Goal: Task Accomplishment & Management: Manage account settings

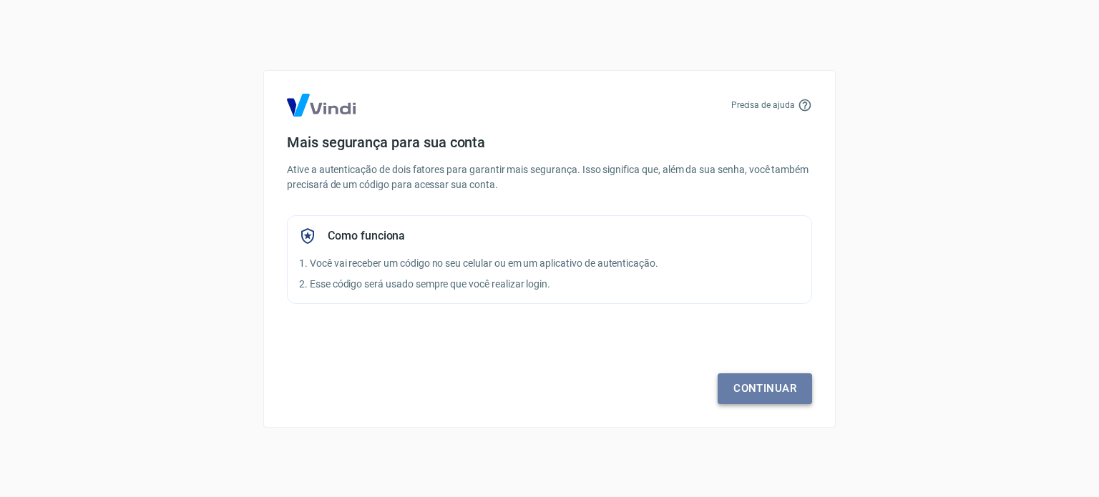
click at [757, 383] on link "Continuar" at bounding box center [764, 388] width 94 height 30
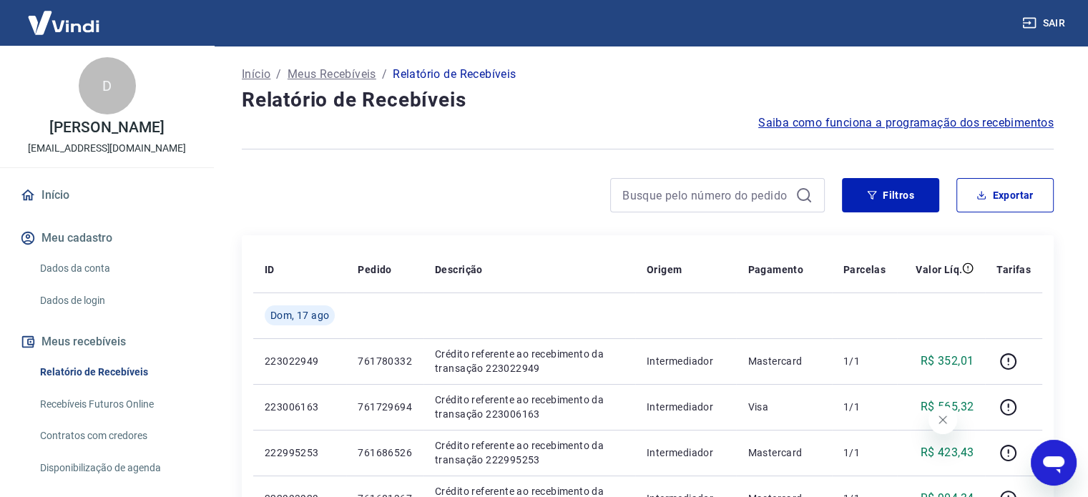
click at [65, 22] on img at bounding box center [63, 23] width 93 height 44
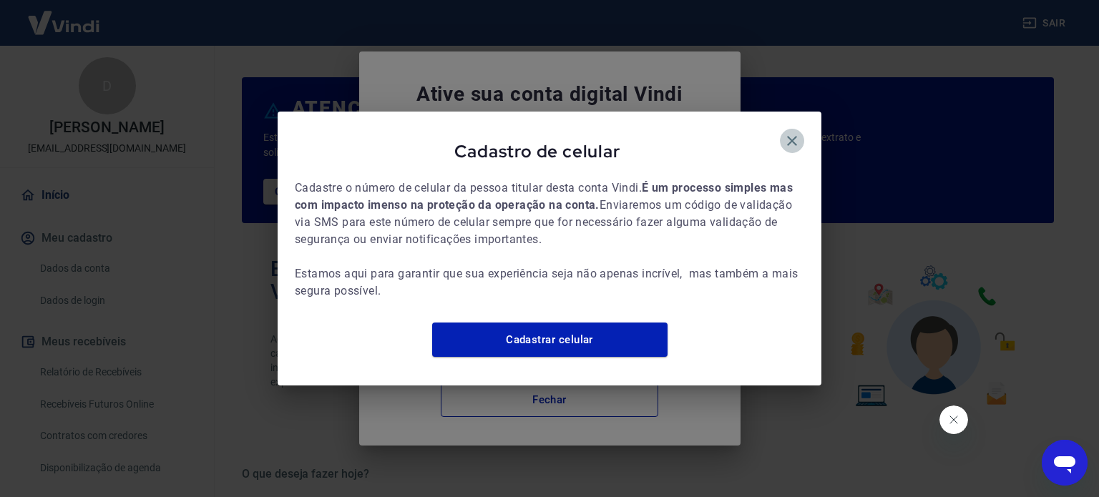
click at [790, 132] on icon "button" at bounding box center [791, 140] width 17 height 17
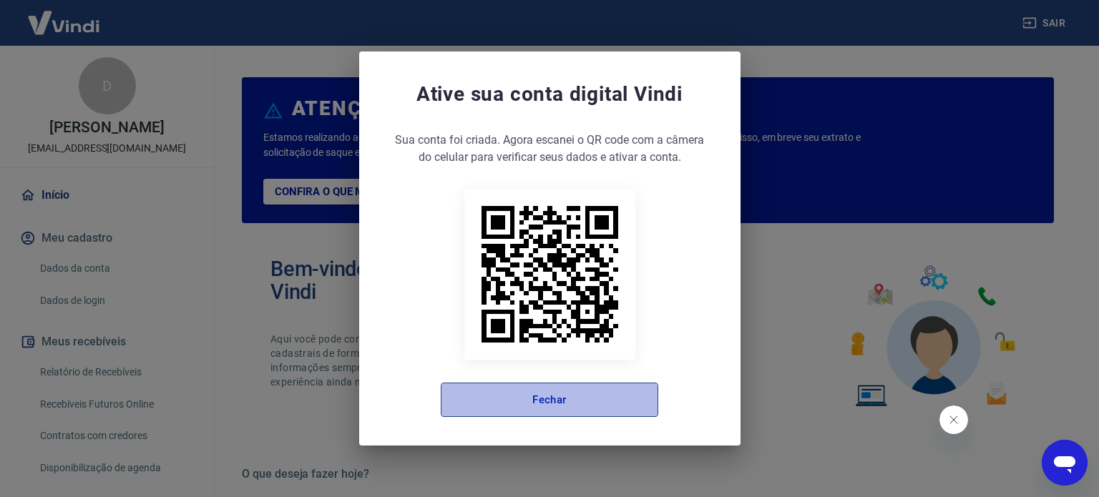
click at [503, 406] on button "Fechar" at bounding box center [549, 400] width 217 height 34
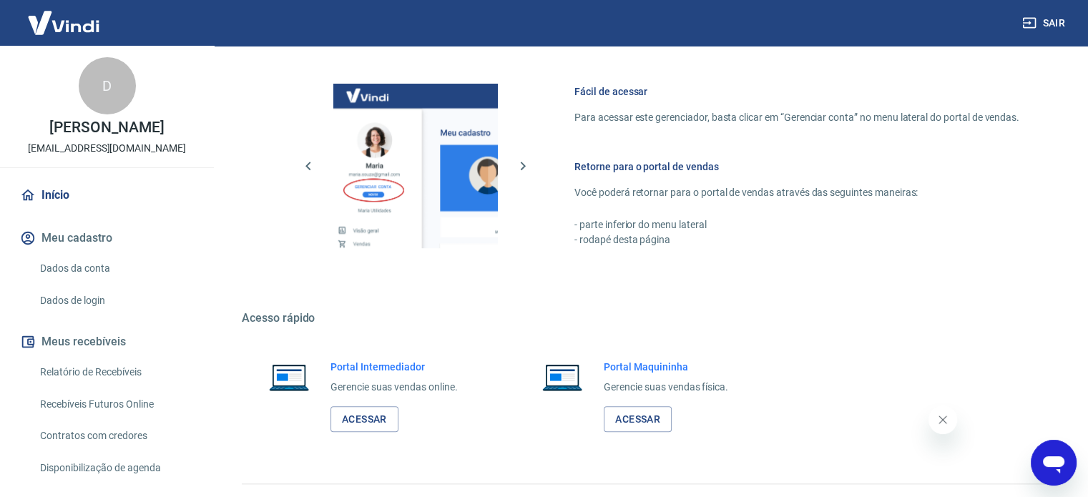
scroll to position [780, 0]
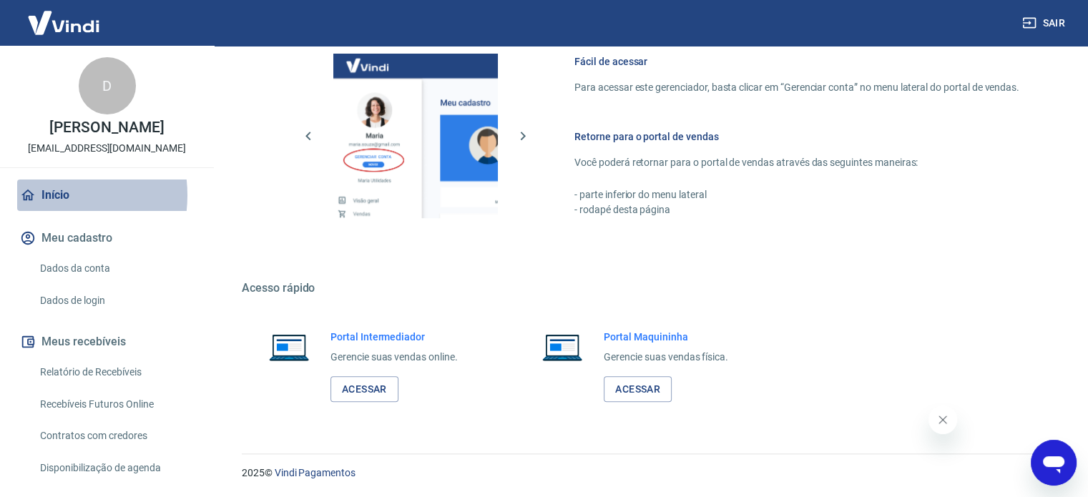
click at [43, 210] on link "Início" at bounding box center [107, 195] width 180 height 31
